Goal: Task Accomplishment & Management: Use online tool/utility

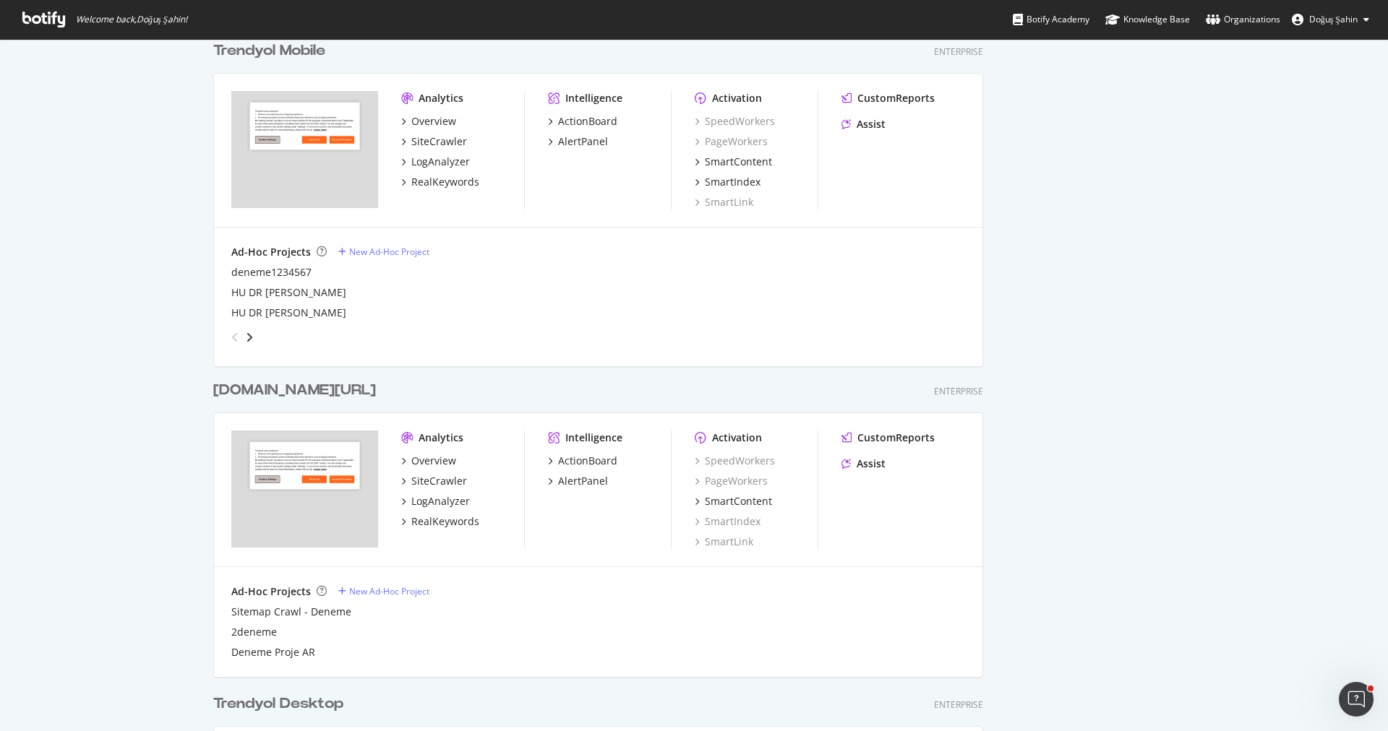
scroll to position [734, 0]
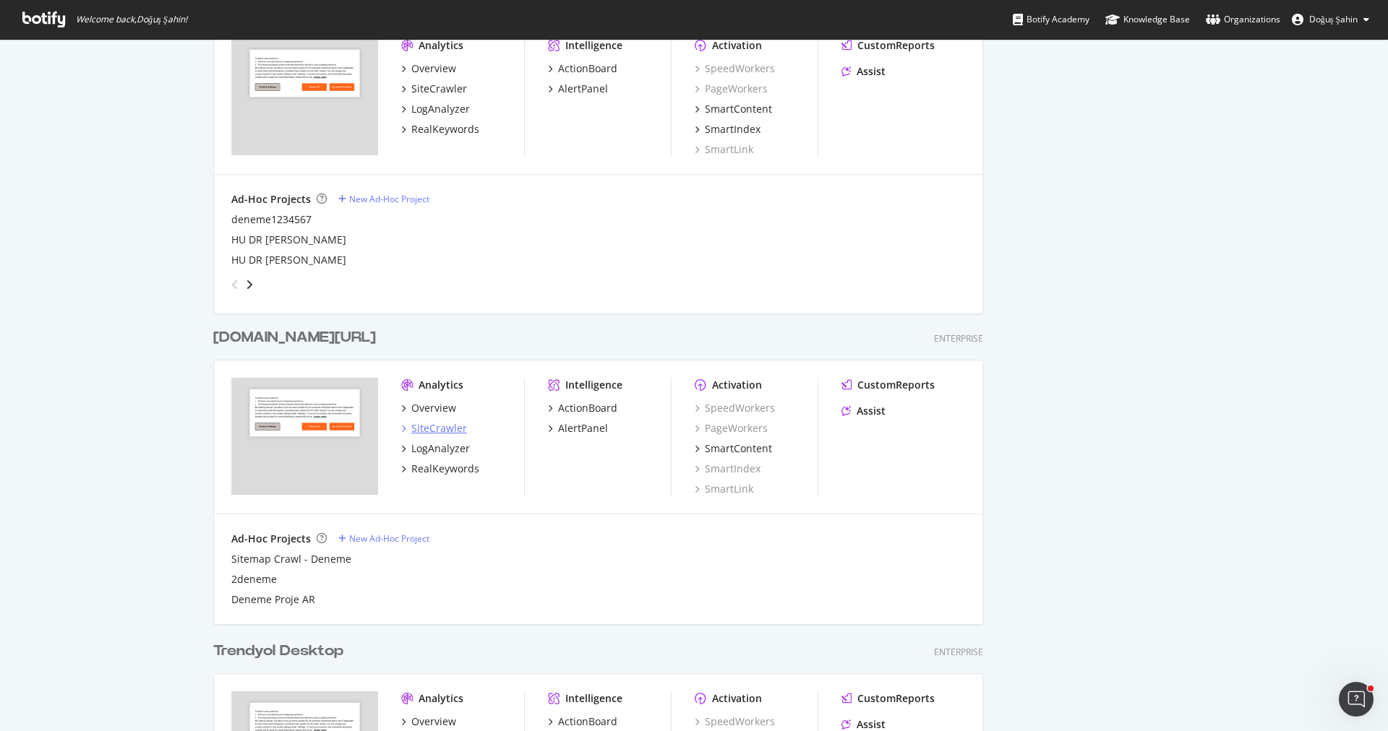
click at [456, 430] on div "SiteCrawler" at bounding box center [439, 428] width 56 height 14
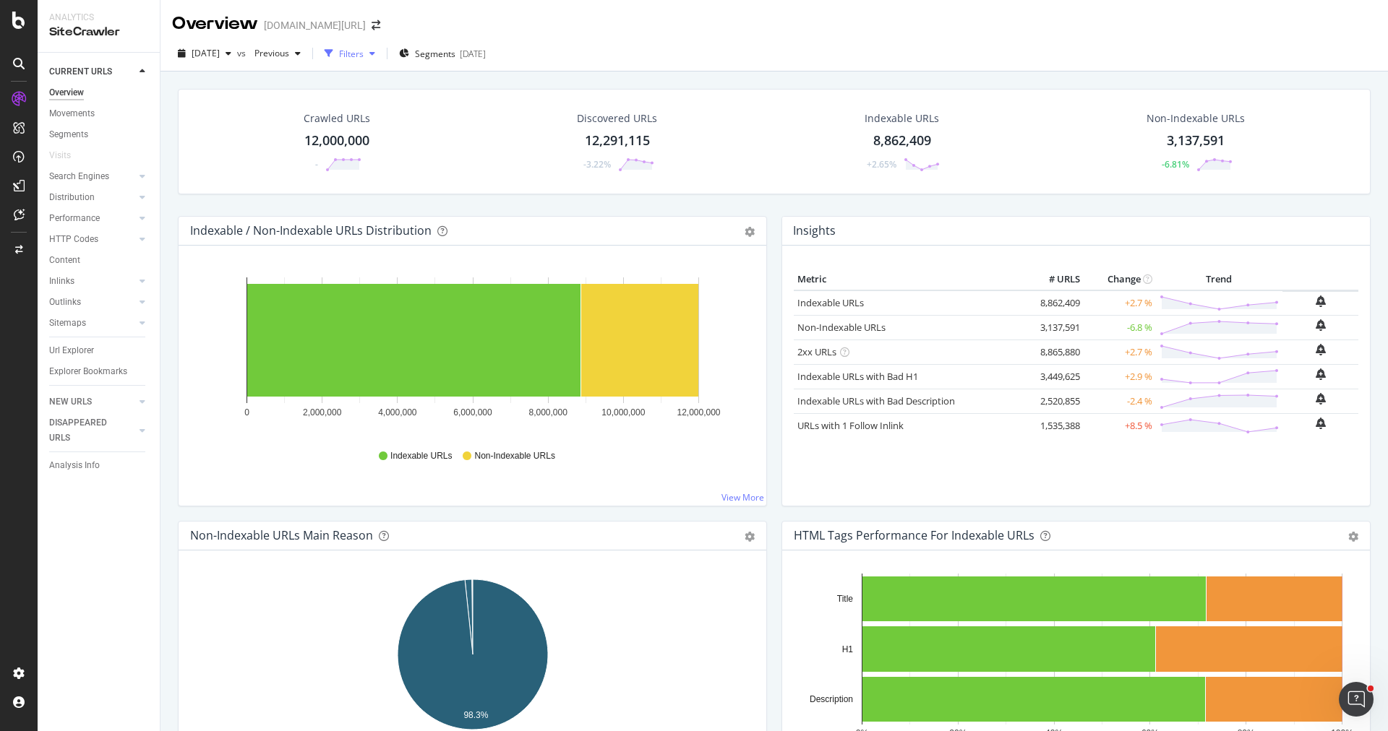
click at [381, 60] on div "Filters" at bounding box center [350, 54] width 62 height 22
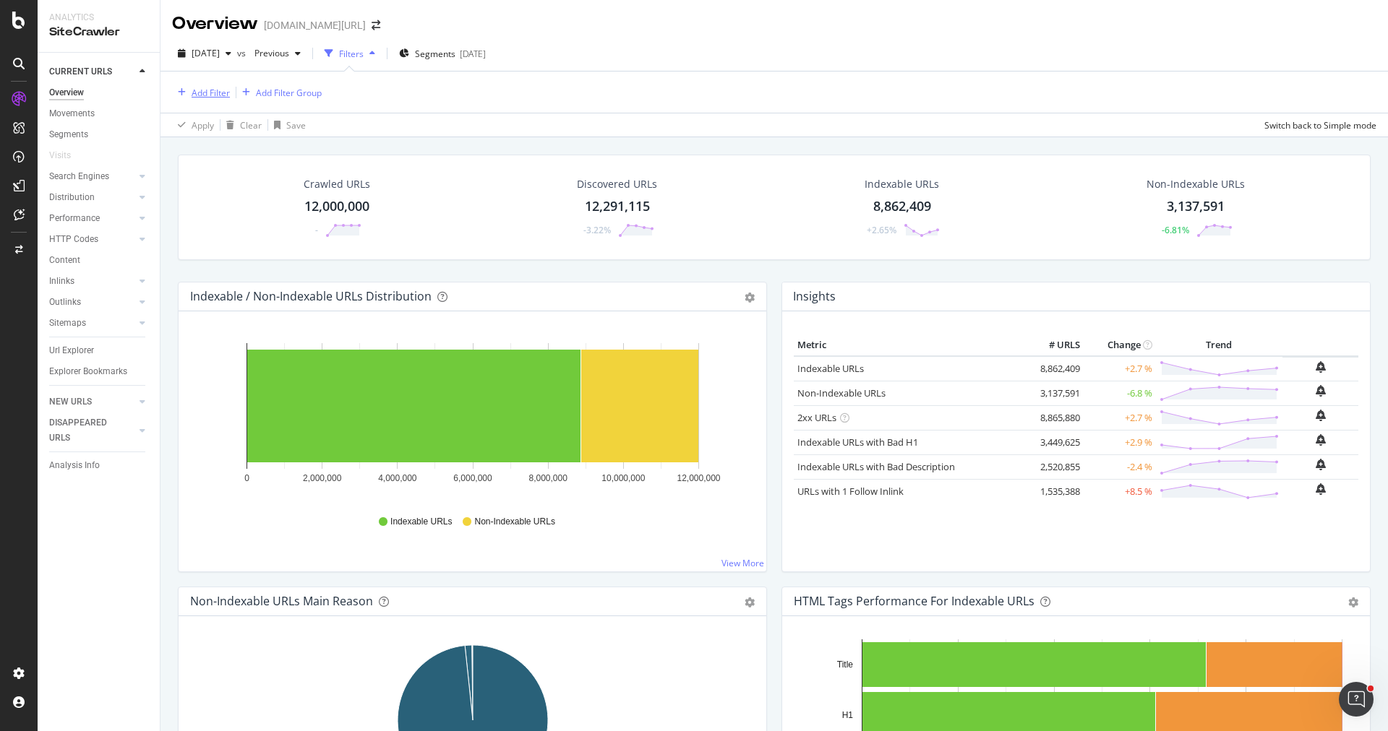
click at [205, 93] on div "Add Filter" at bounding box center [211, 93] width 38 height 12
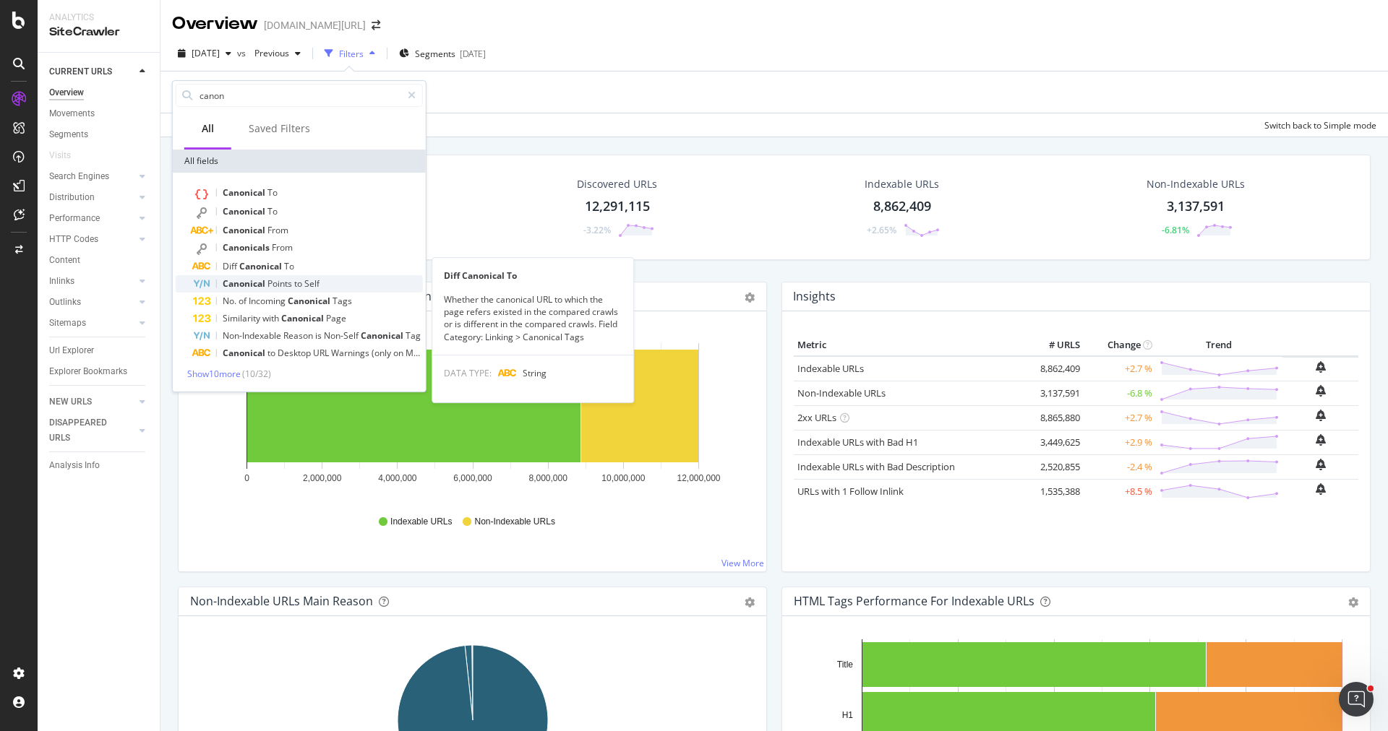
type input "canon"
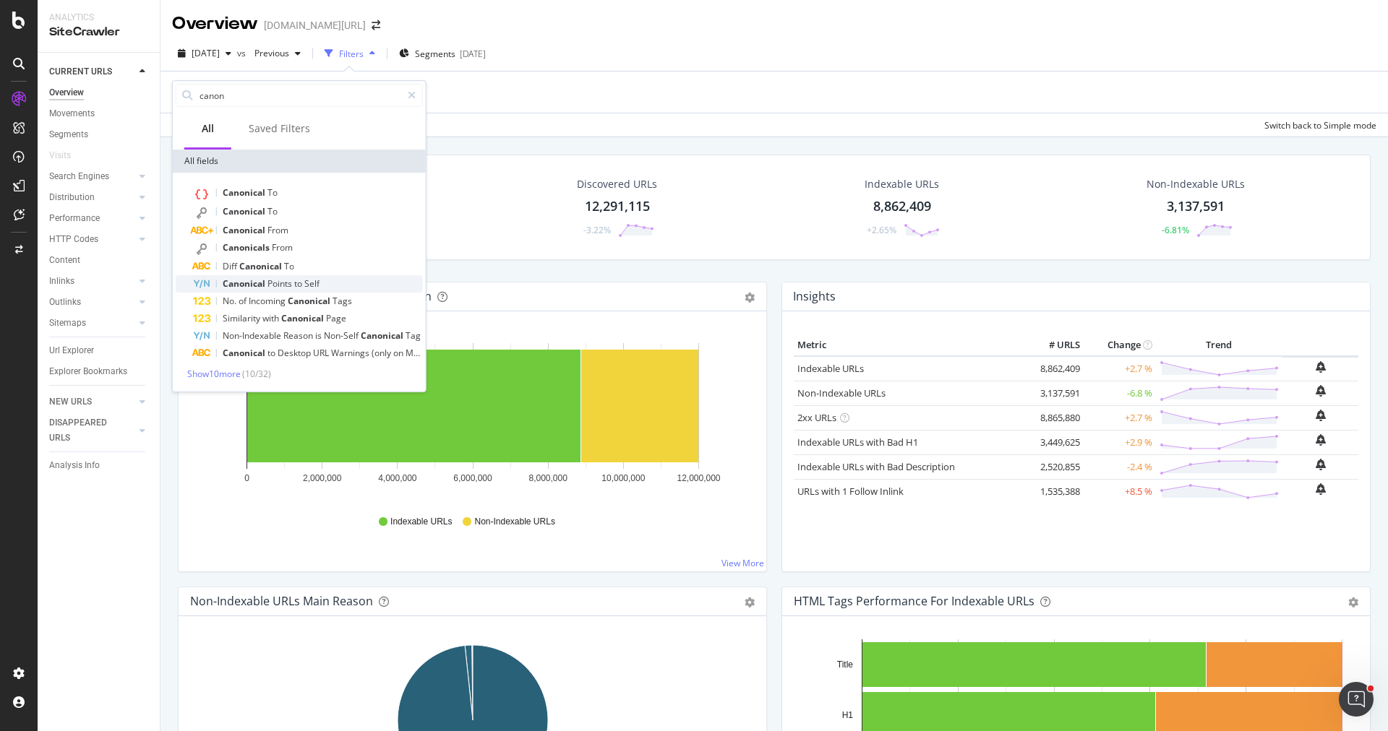
click at [322, 276] on div "Canonical Points to Self" at bounding box center [308, 283] width 230 height 17
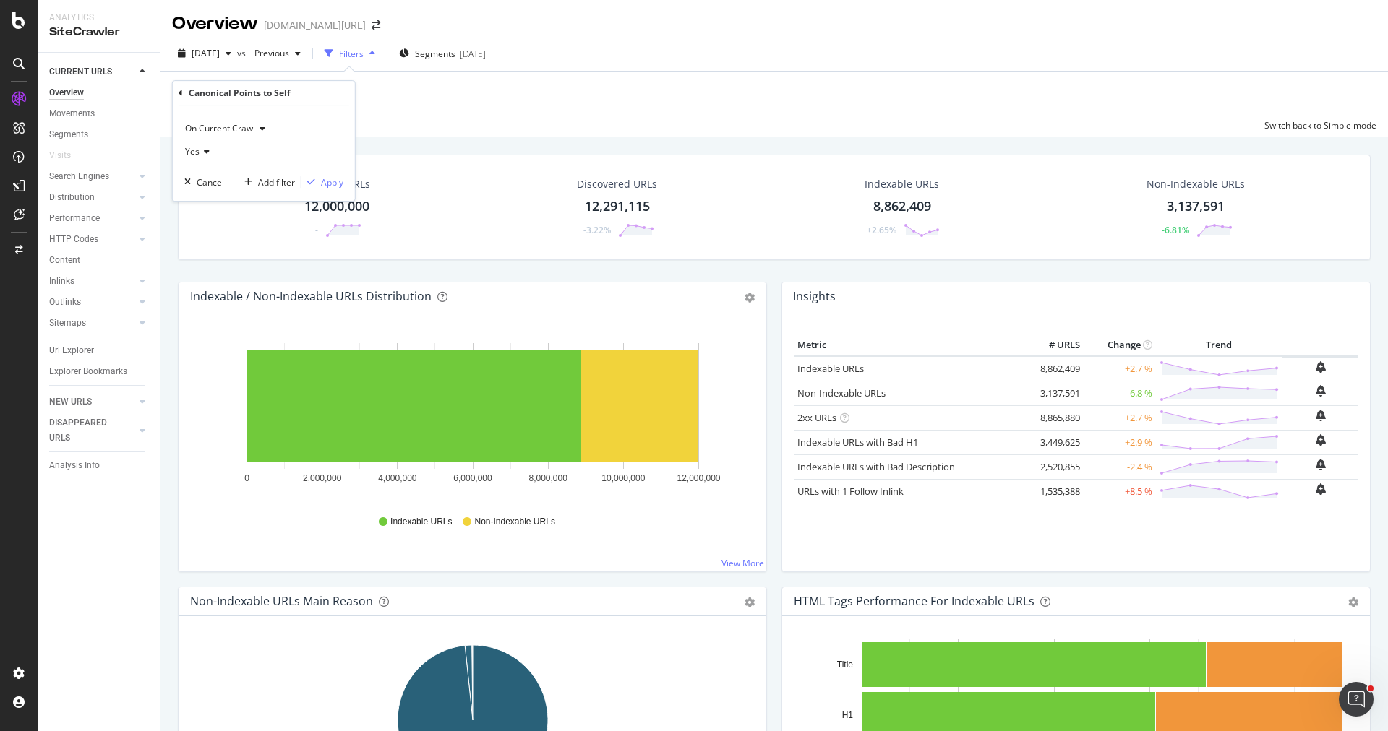
click at [203, 158] on div "Yes" at bounding box center [263, 151] width 159 height 23
click at [223, 204] on div "No" at bounding box center [265, 200] width 155 height 19
drag, startPoint x: 330, startPoint y: 183, endPoint x: 319, endPoint y: 255, distance: 73.1
click at [330, 183] on div "Apply" at bounding box center [332, 182] width 22 height 12
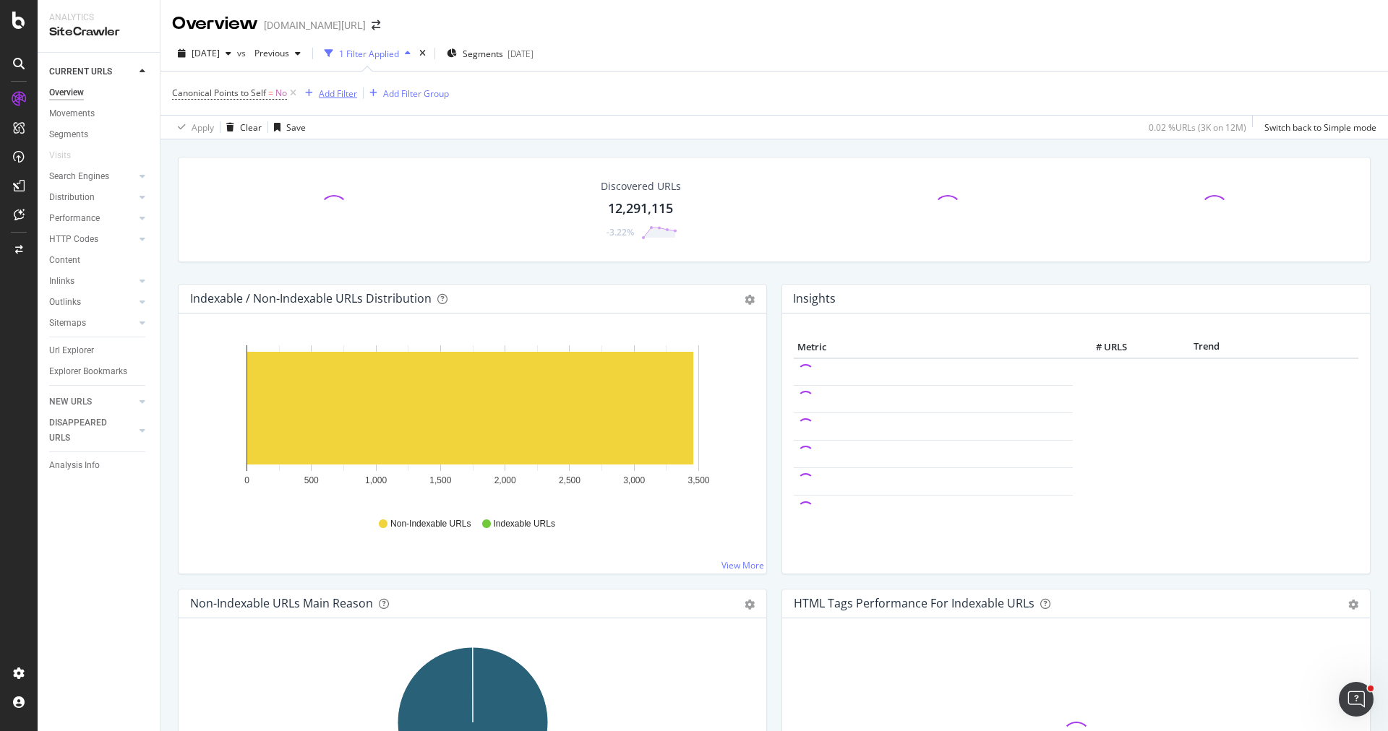
click at [330, 87] on div "Add Filter" at bounding box center [338, 93] width 38 height 12
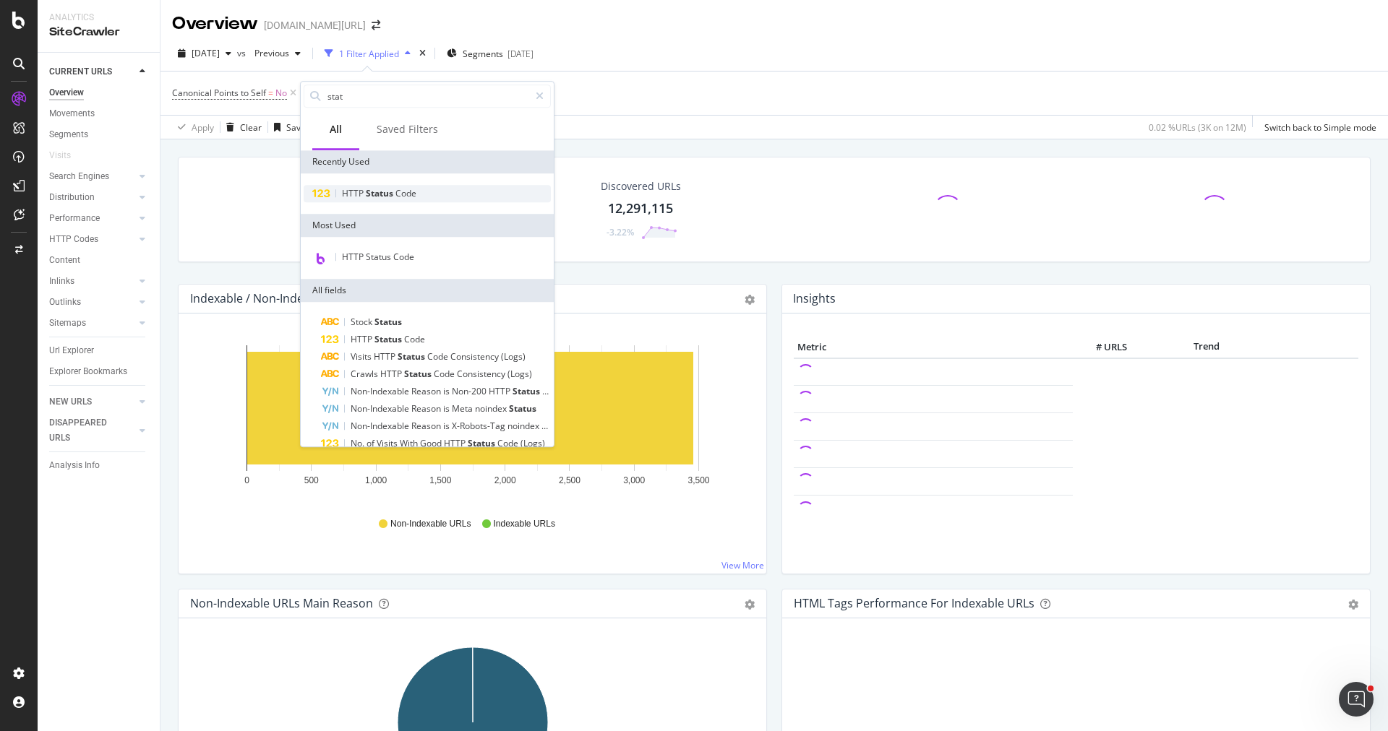
type input "stat"
click at [407, 187] on span "Code" at bounding box center [405, 193] width 21 height 12
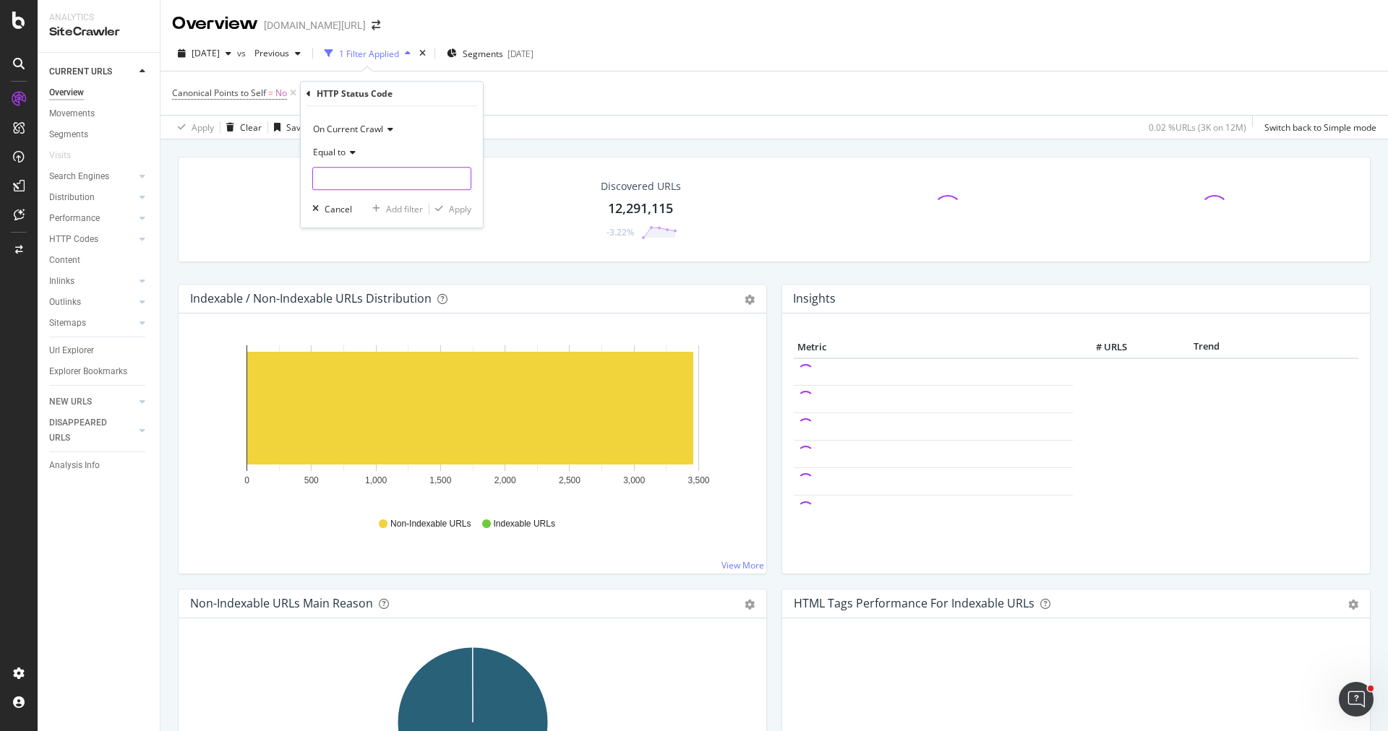
click at [377, 178] on input "number" at bounding box center [391, 178] width 159 height 23
type input "200"
click at [457, 212] on div "Apply" at bounding box center [460, 209] width 22 height 12
